Goal: Information Seeking & Learning: Learn about a topic

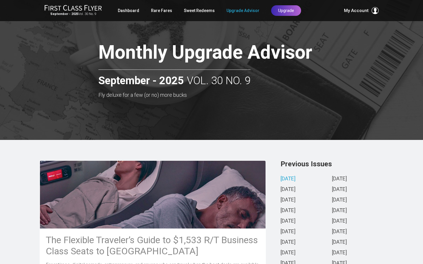
click at [354, 8] on span "My Account" at bounding box center [356, 10] width 25 height 7
click at [279, 95] on h3 "Fly deluxe for a few (or no) more bucks" at bounding box center [225, 95] width 255 height 6
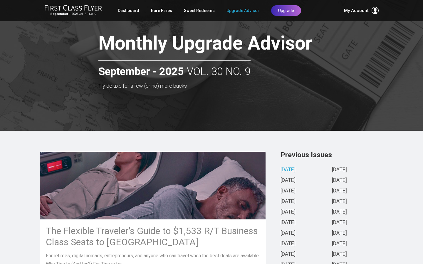
scroll to position [12, 0]
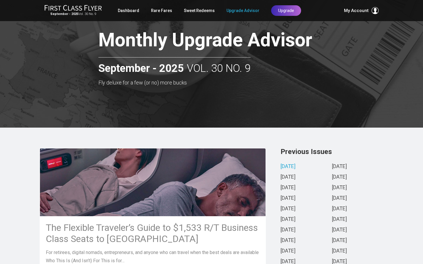
click at [291, 166] on link "[DATE]" at bounding box center [287, 167] width 15 height 6
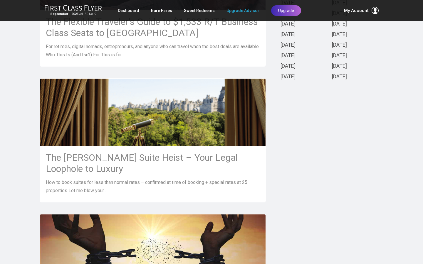
scroll to position [222, 0]
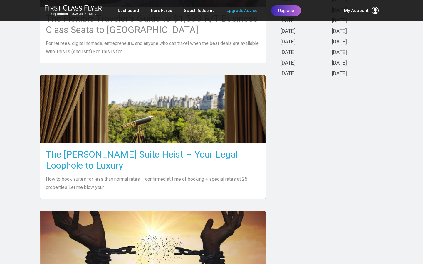
click at [226, 154] on h3 "The [PERSON_NAME] Suite Heist – Your Legal Loophole to Luxury" at bounding box center [153, 160] width 214 height 22
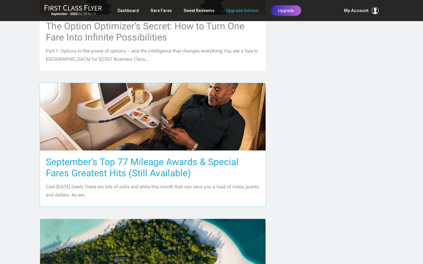
scroll to position [487, 0]
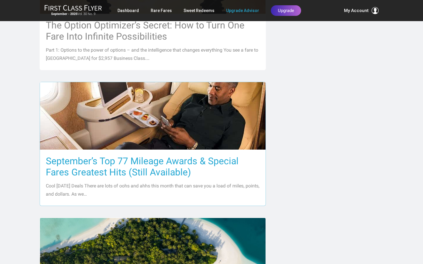
click at [156, 163] on h3 "September’s Top 77 Mileage Awards & Special Fares Greatest Hits (Still Availabl…" at bounding box center [153, 167] width 214 height 22
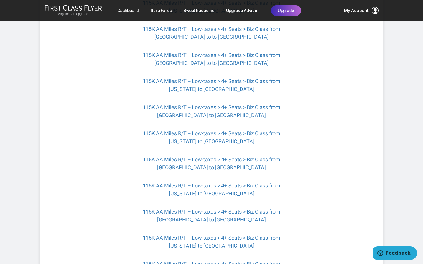
scroll to position [582, 0]
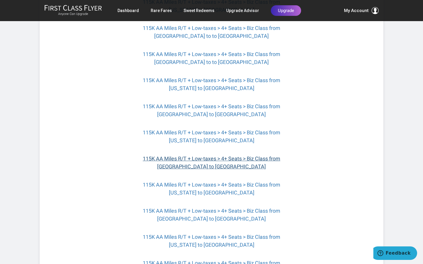
click at [205, 168] on link "115K AA Miles R/T + Low-taxes > 4+ Seats > Biz Class from Chicago to Valencia" at bounding box center [211, 163] width 137 height 14
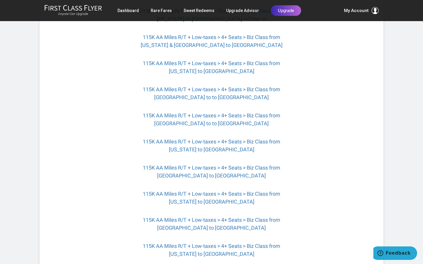
scroll to position [529, 0]
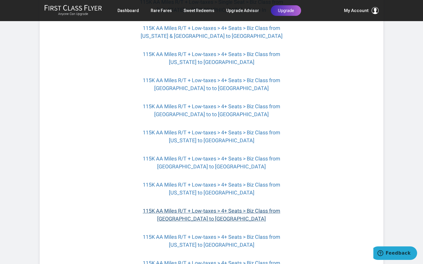
click at [214, 220] on link "115K AA Miles R/T + Low-taxes > 4+ Seats > Biz Class from Chicago to Valencia" at bounding box center [211, 215] width 137 height 14
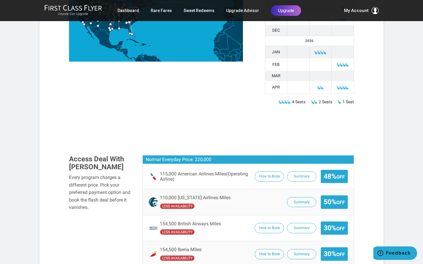
scroll to position [295, 0]
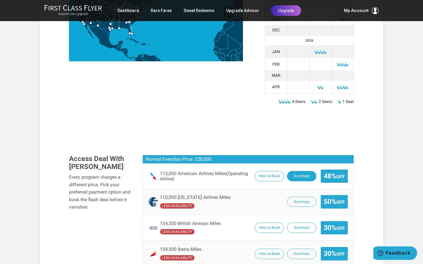
click at [304, 171] on button "Summary" at bounding box center [301, 176] width 29 height 10
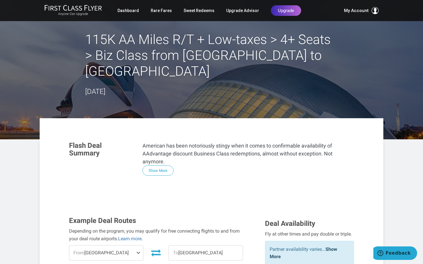
scroll to position [0, 0]
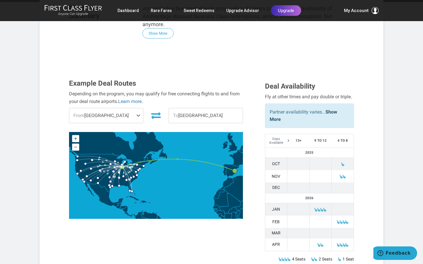
scroll to position [137, 0]
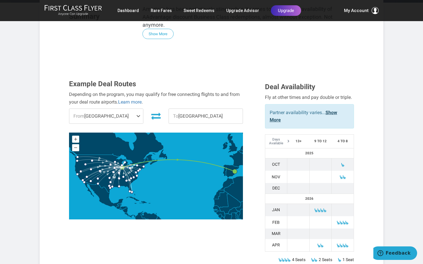
click at [333, 110] on link "Show More" at bounding box center [303, 116] width 68 height 13
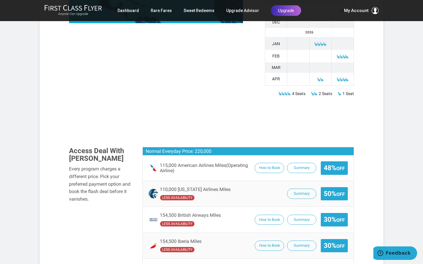
scroll to position [333, 0]
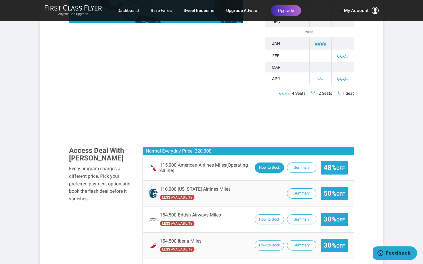
click at [272, 163] on button "How to Book" at bounding box center [268, 168] width 29 height 10
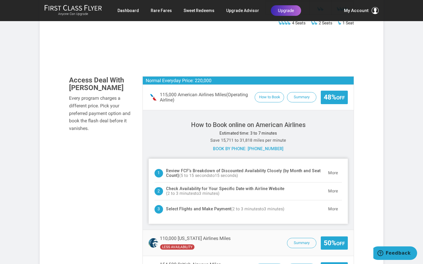
scroll to position [404, 0]
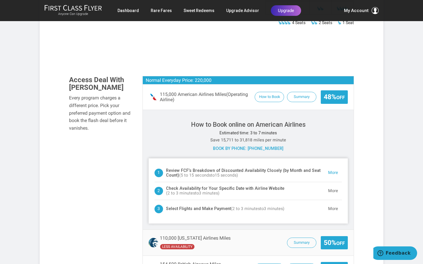
click at [332, 167] on button "More" at bounding box center [333, 173] width 18 height 12
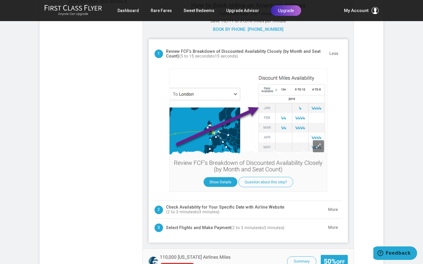
scroll to position [524, 0]
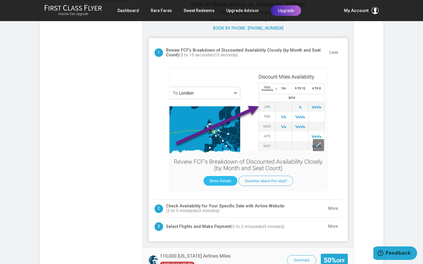
click at [221, 176] on button "Show Details" at bounding box center [220, 181] width 34 height 10
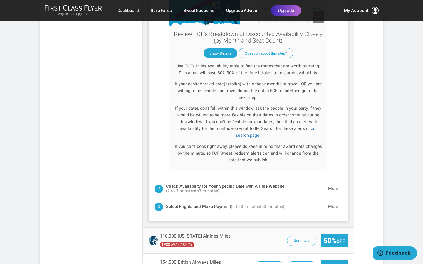
scroll to position [653, 0]
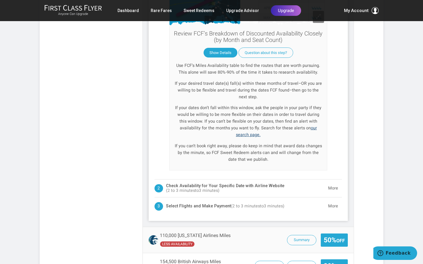
click at [304, 126] on link "our search page." at bounding box center [276, 132] width 81 height 12
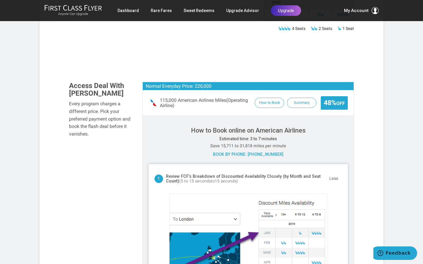
scroll to position [399, 0]
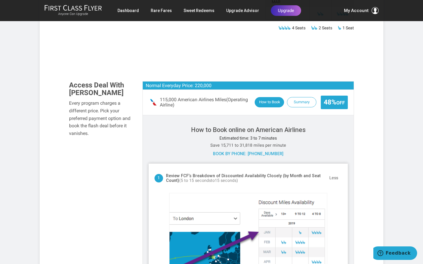
click at [270, 97] on button "How to Book" at bounding box center [268, 102] width 29 height 10
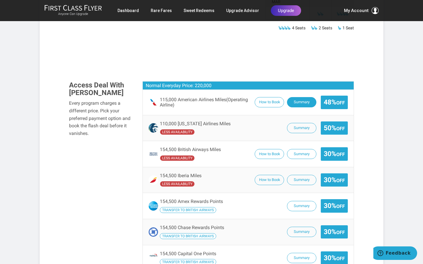
click at [299, 97] on button "Summary" at bounding box center [301, 102] width 29 height 10
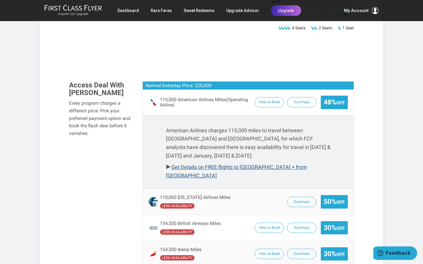
click at [258, 164] on link "Get Details on FREE flights to [GEOGRAPHIC_DATA] + from [GEOGRAPHIC_DATA]" at bounding box center [236, 171] width 141 height 15
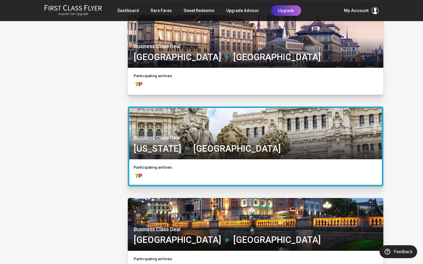
scroll to position [1482, 0]
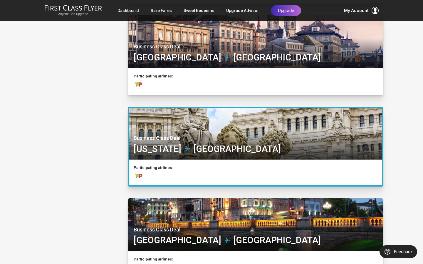
click at [182, 140] on div at bounding box center [255, 134] width 255 height 54
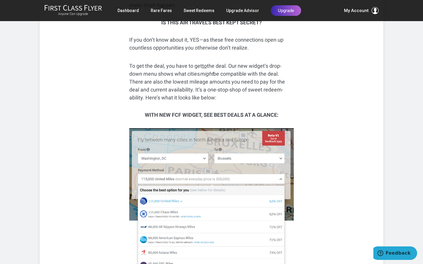
scroll to position [385, 0]
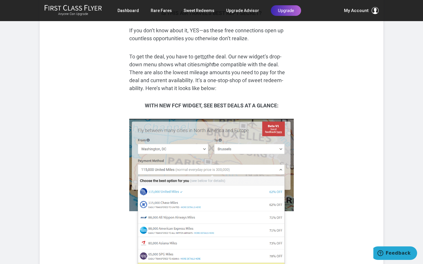
click at [270, 119] on img at bounding box center [211, 196] width 164 height 155
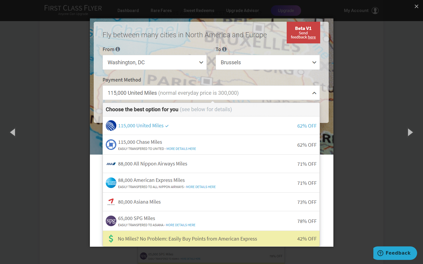
click at [187, 62] on img at bounding box center [211, 132] width 243 height 253
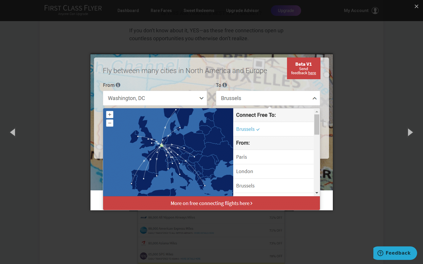
click at [181, 96] on img at bounding box center [211, 132] width 242 height 180
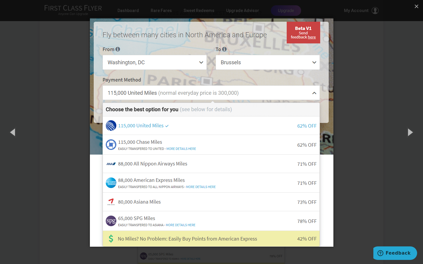
click at [182, 64] on img at bounding box center [211, 132] width 243 height 253
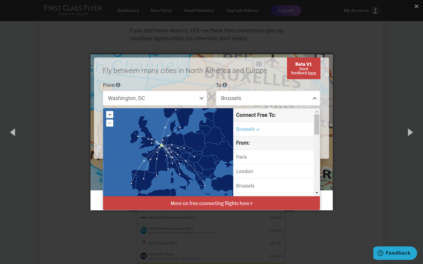
click at [199, 96] on img at bounding box center [211, 132] width 242 height 180
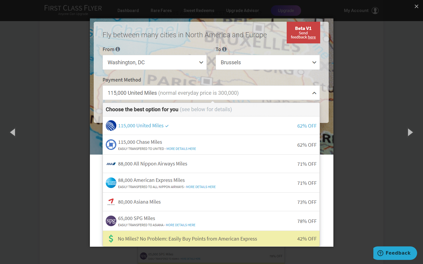
click at [173, 68] on img at bounding box center [211, 132] width 243 height 253
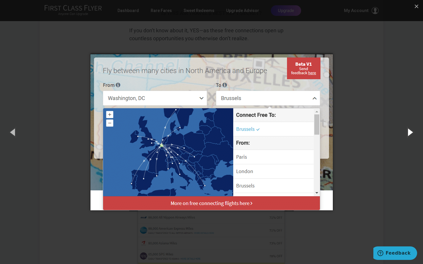
click at [408, 129] on button "button" at bounding box center [409, 132] width 26 height 32
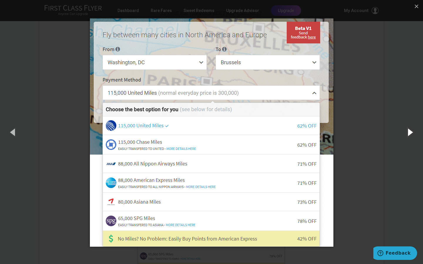
click at [408, 130] on button "button" at bounding box center [409, 132] width 26 height 32
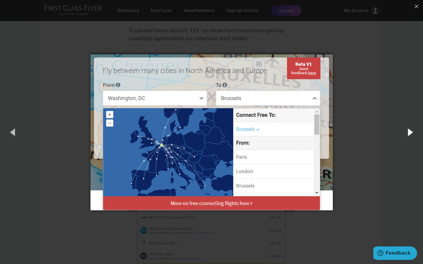
click at [408, 130] on button "button" at bounding box center [409, 132] width 26 height 32
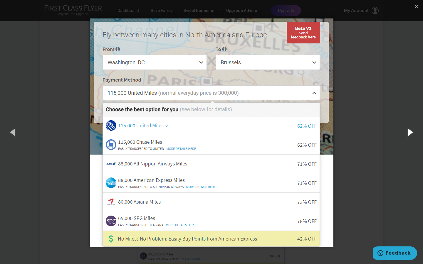
click at [408, 130] on button "button" at bounding box center [409, 132] width 26 height 32
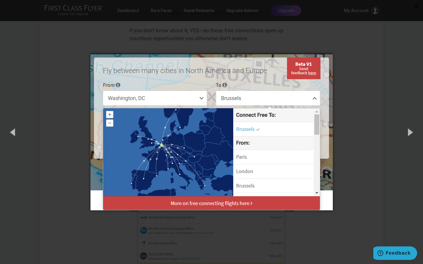
click at [416, 8] on button "×" at bounding box center [416, 6] width 13 height 13
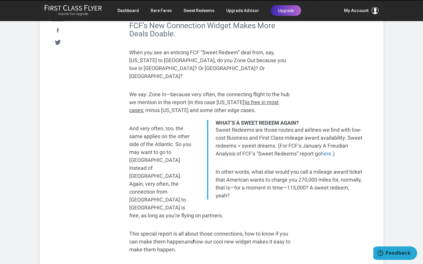
scroll to position [25, 0]
